Goal: Check status: Check status

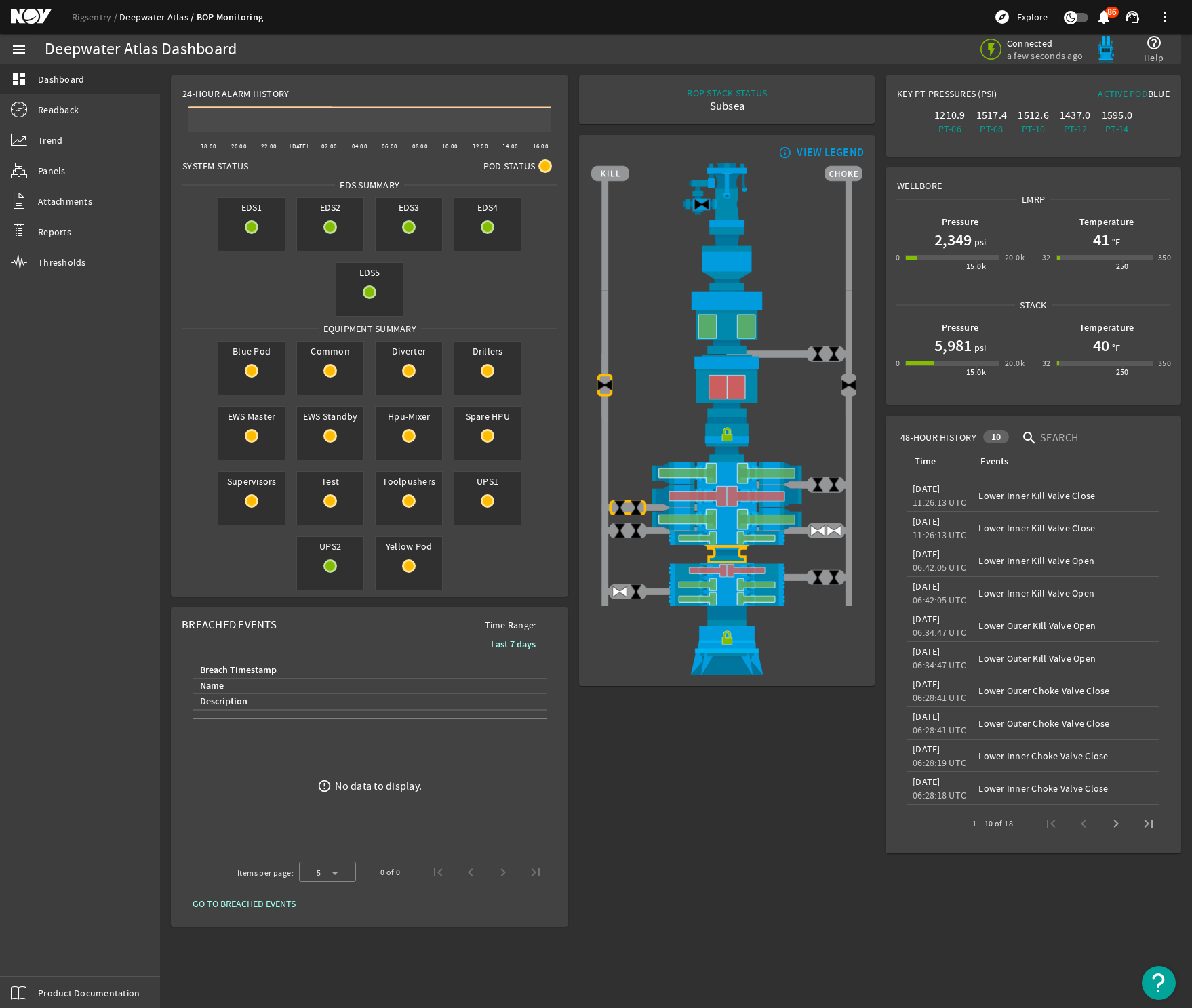
click at [159, 15] on link "Deepwater Atlas" at bounding box center [158, 17] width 78 height 12
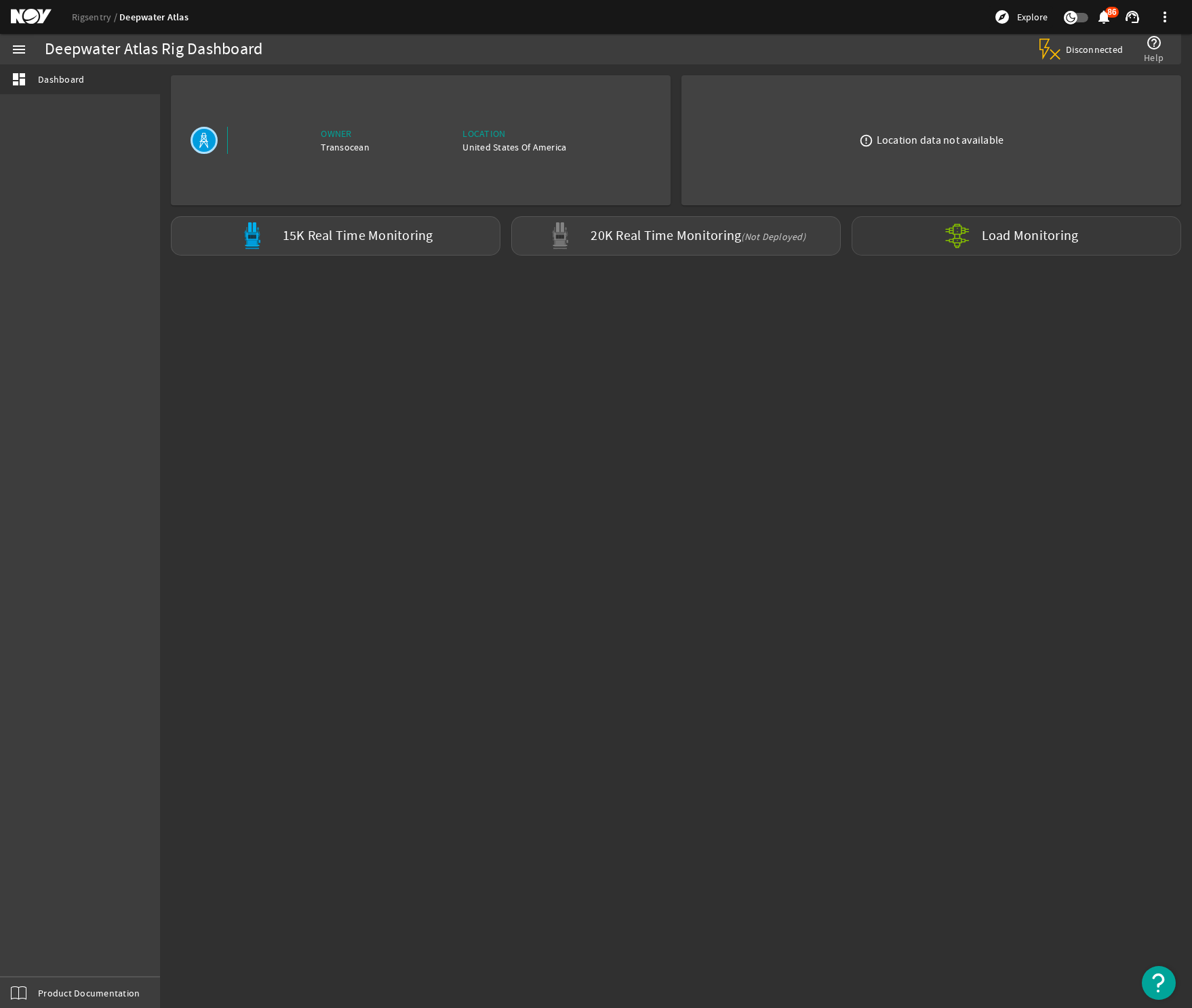
click at [965, 242] on mat-icon at bounding box center [968, 235] width 49 height 49
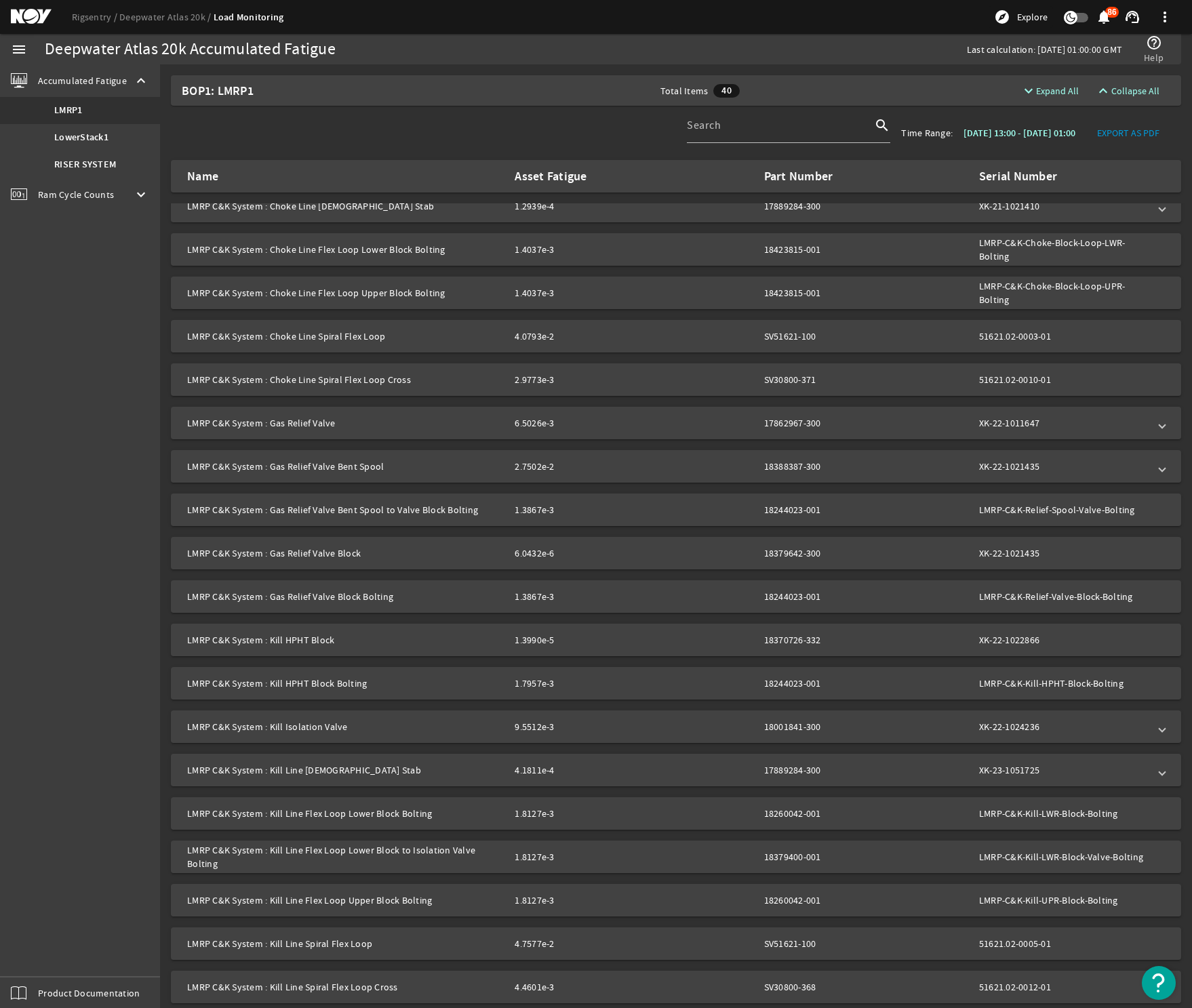
scroll to position [135, 0]
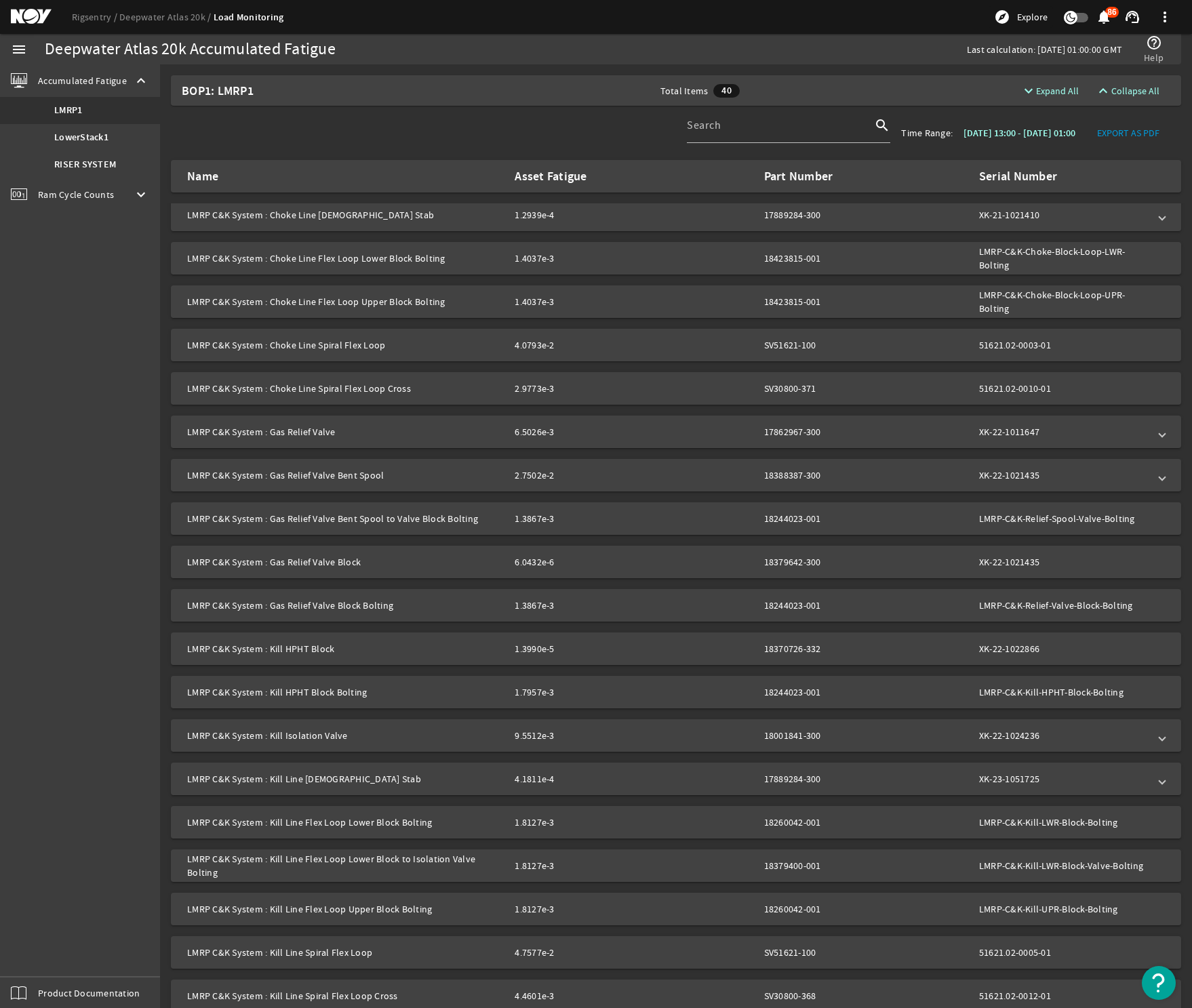
click at [66, 194] on span "Ram Cycle Counts" at bounding box center [75, 194] width 76 height 14
click at [75, 150] on link "LowerStack1" at bounding box center [80, 143] width 160 height 27
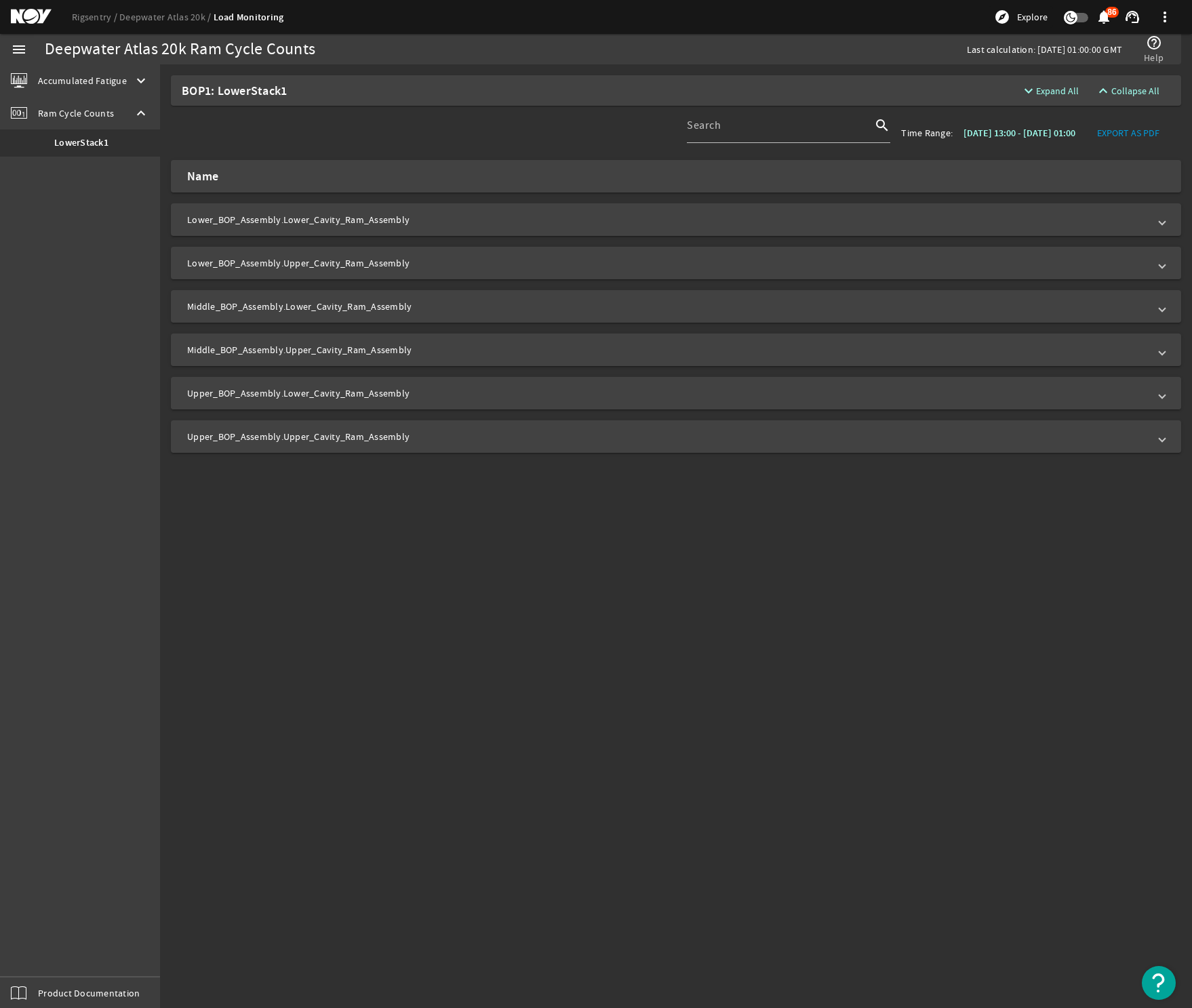
click at [586, 390] on mat-panel-title "Upper_BOP_Assembly.Lower_Cavity_Ram_Assembly" at bounding box center [668, 393] width 962 height 14
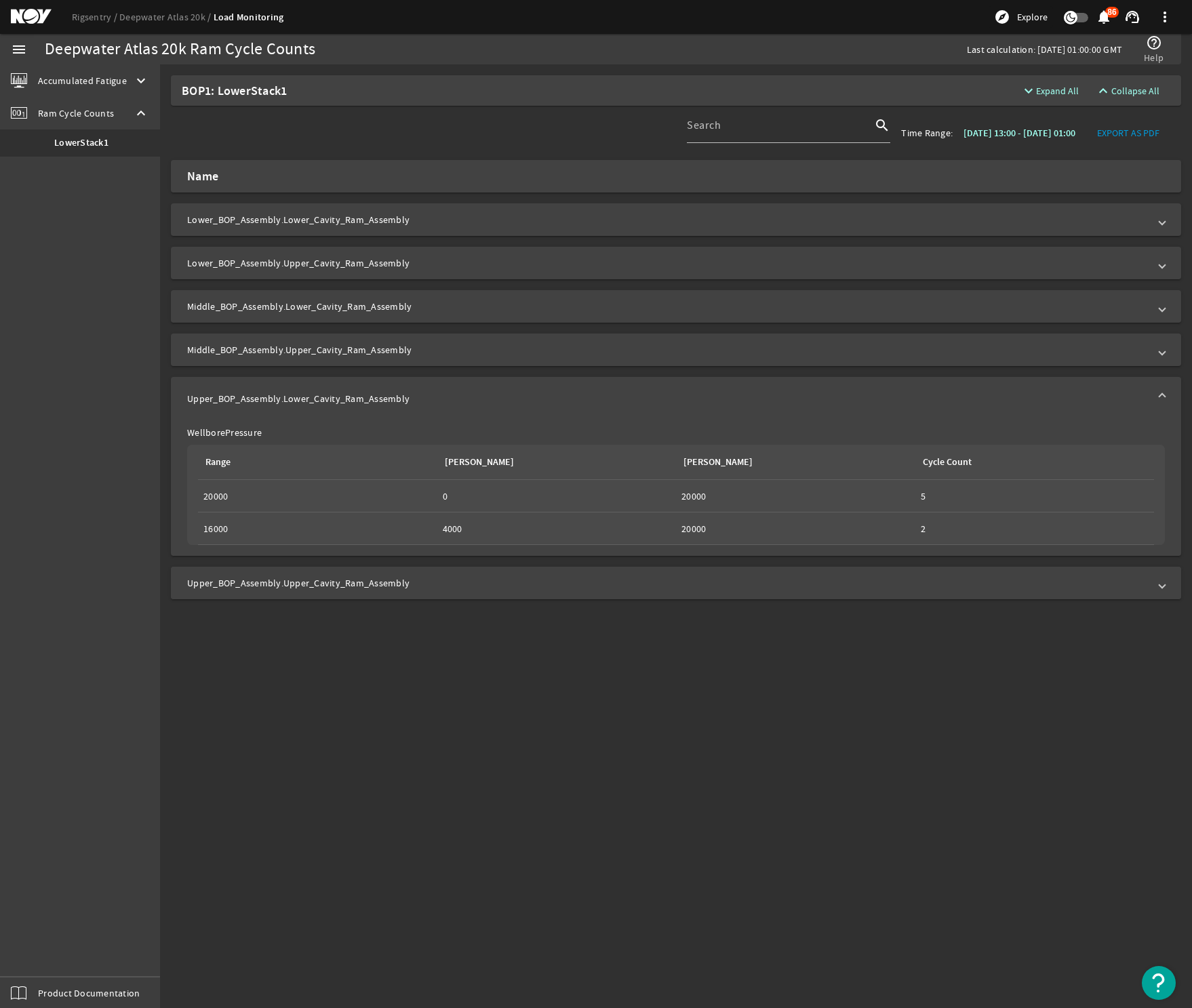
click at [584, 587] on mat-panel-title "Upper_BOP_Assembly.Upper_Cavity_Ram_Assembly" at bounding box center [668, 582] width 962 height 14
